Goal: Check status: Check status

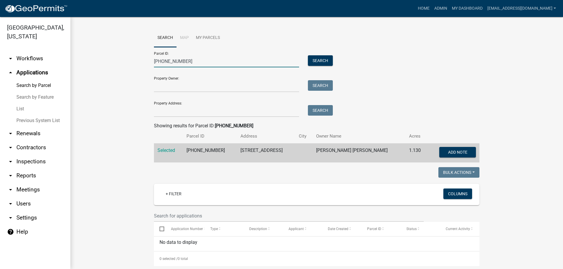
click at [198, 60] on input "[PHONE_NUMBER]" at bounding box center [226, 61] width 145 height 12
type input "0"
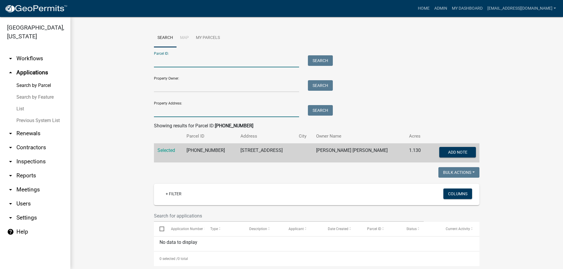
click at [175, 110] on input "Property Address:" at bounding box center [226, 111] width 145 height 12
type input "104 [PERSON_NAME]"
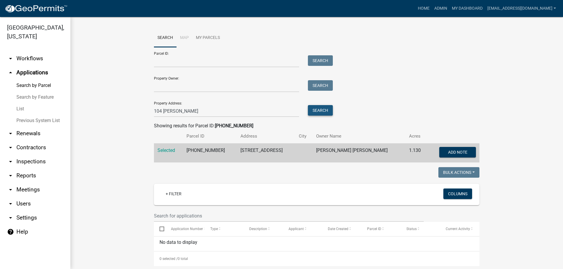
click at [313, 109] on button "Search" at bounding box center [320, 110] width 25 height 11
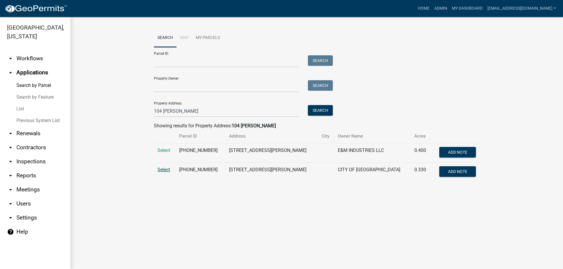
click at [161, 168] on span "Select" at bounding box center [163, 170] width 13 height 6
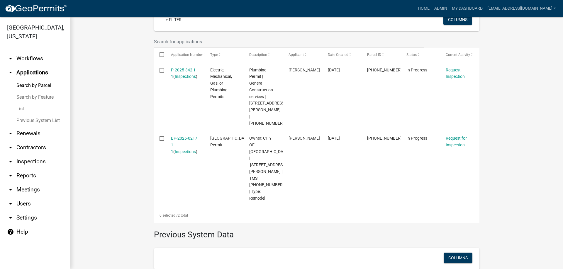
scroll to position [176, 0]
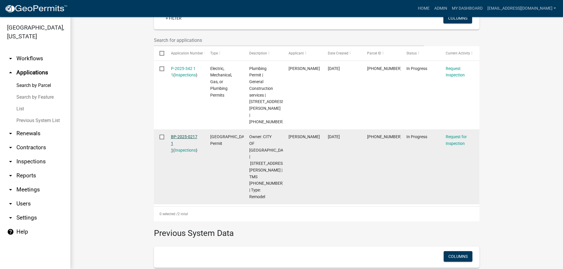
click at [175, 135] on link "BP-2025-0217 1 1" at bounding box center [184, 144] width 26 height 18
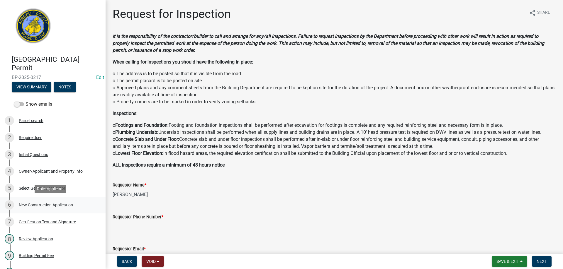
click at [45, 206] on div "New Construction Application" at bounding box center [46, 205] width 54 height 4
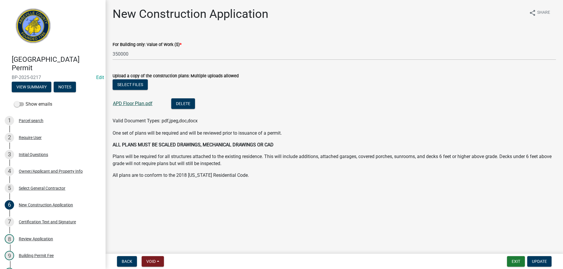
click at [129, 103] on link "APD Floor Plan.pdf" at bounding box center [133, 104] width 40 height 6
